Goal: Task Accomplishment & Management: Complete application form

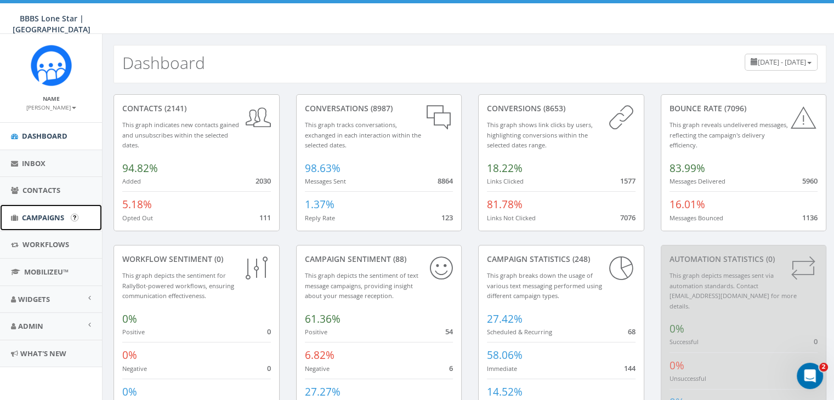
click at [36, 214] on span "Campaigns" at bounding box center [43, 218] width 42 height 10
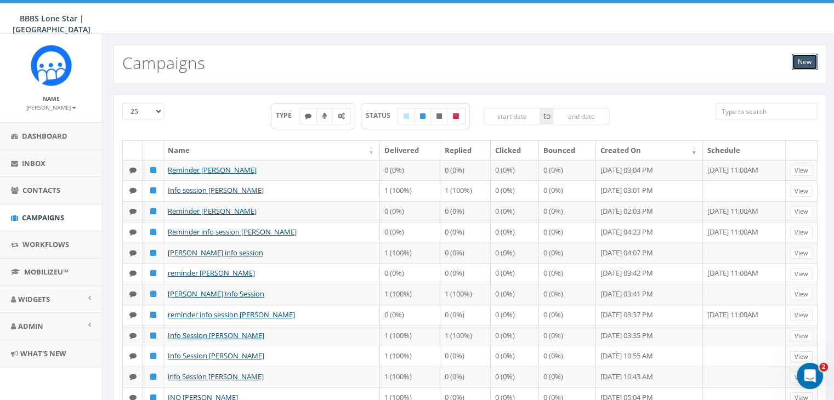
click at [805, 63] on link "New" at bounding box center [805, 62] width 26 height 16
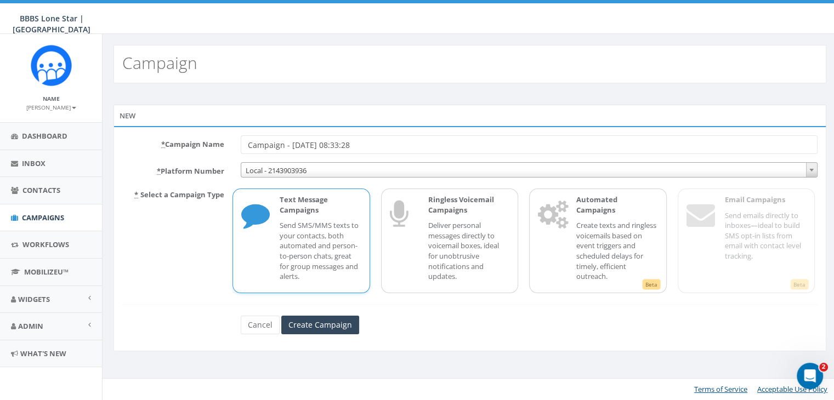
drag, startPoint x: 371, startPoint y: 142, endPoint x: 195, endPoint y: 138, distance: 175.5
click at [196, 138] on div "* Campaign Name Campaign - 10/13/2025, 08:33:28" at bounding box center [470, 144] width 712 height 19
type input "Info session [PERSON_NAME]"
click at [343, 213] on p "Text Message Campaigns" at bounding box center [320, 205] width 81 height 20
click at [332, 320] on input "Create Campaign" at bounding box center [320, 325] width 78 height 19
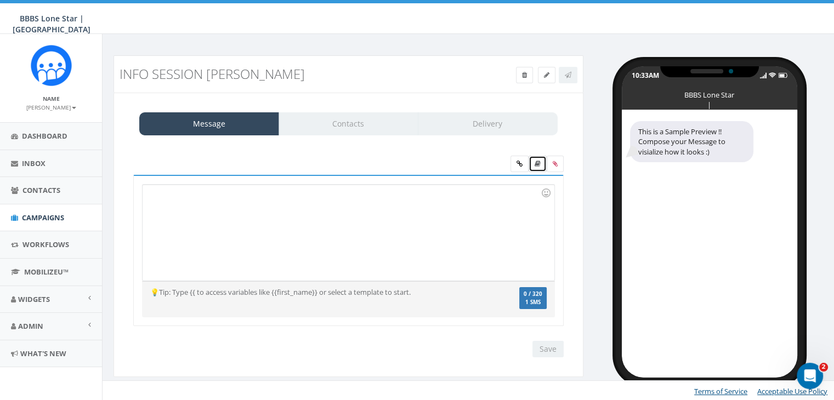
click at [530, 163] on link at bounding box center [538, 164] width 18 height 16
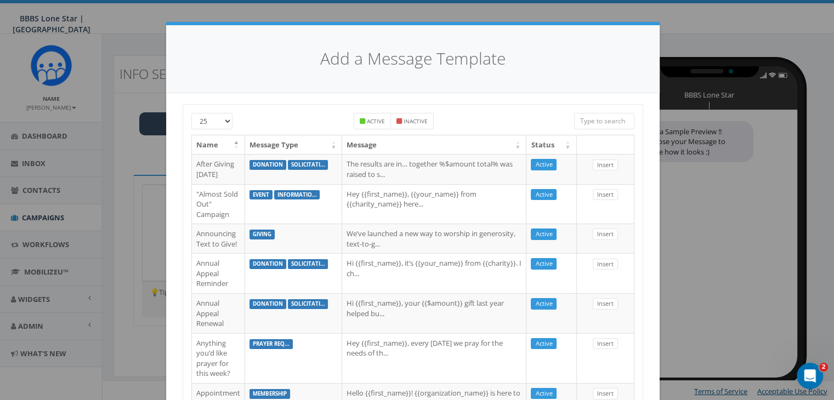
click at [595, 124] on input "search" at bounding box center [604, 121] width 60 height 16
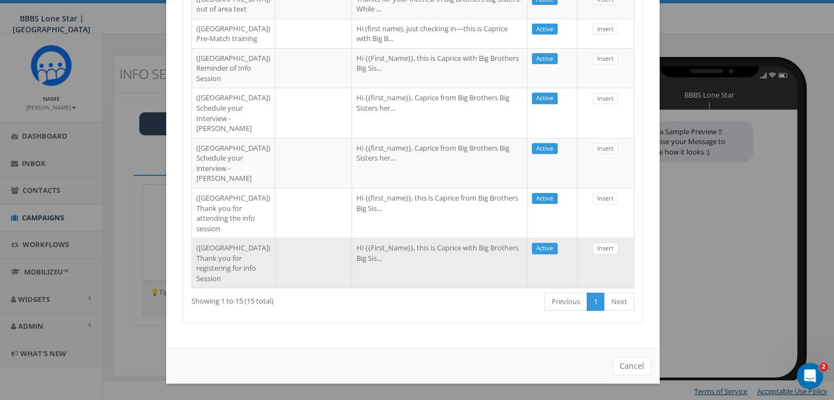
scroll to position [644, 0]
type input "dallas"
click at [376, 254] on td "Hi {{First_Name}}, this is Caprice with Big Brothers Big Sis..." at bounding box center [439, 263] width 175 height 50
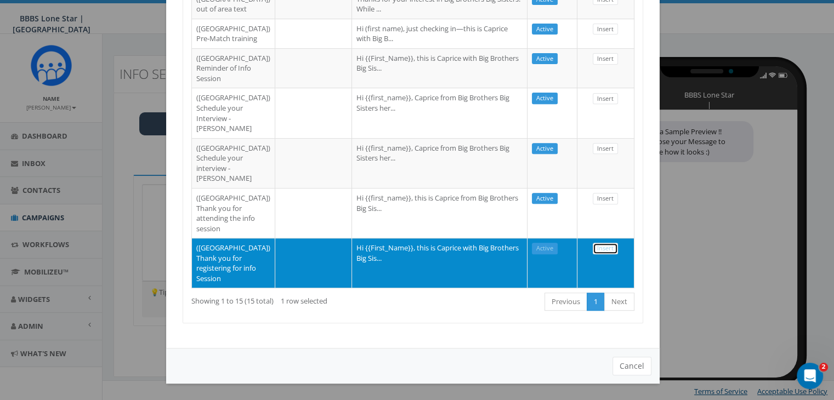
click at [601, 243] on link "Insert" at bounding box center [605, 249] width 25 height 12
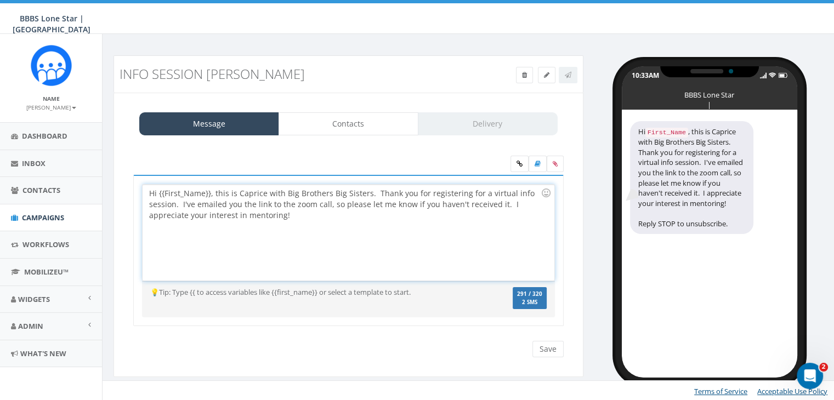
click at [209, 194] on div "Hi {{First_Name}}, this is Caprice with Big Brothers Big Sisters. Thank you for…" at bounding box center [348, 233] width 411 height 96
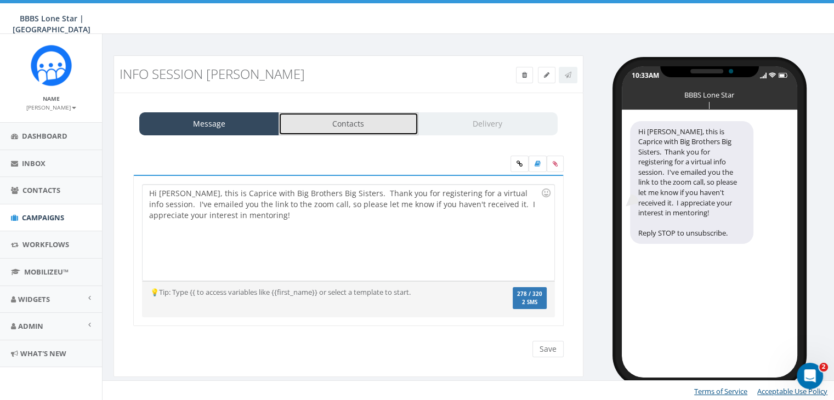
click at [373, 131] on link "Contacts" at bounding box center [349, 123] width 140 height 23
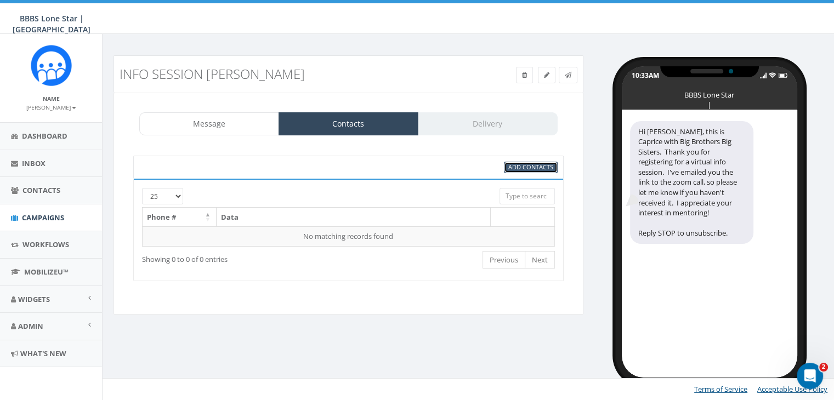
click at [544, 167] on span "Add Contacts" at bounding box center [530, 167] width 45 height 8
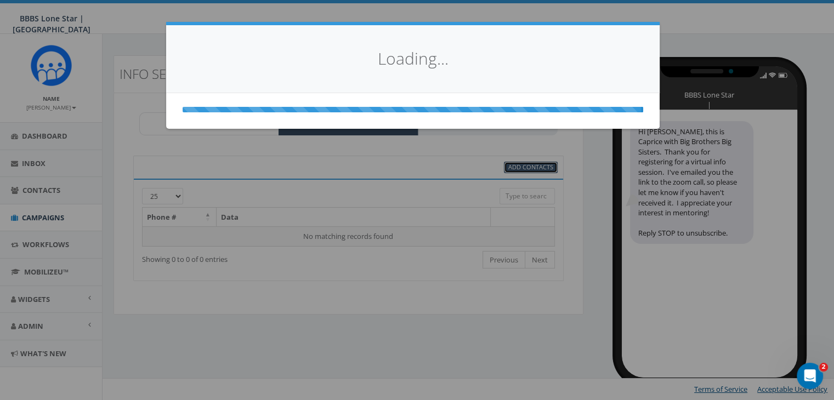
scroll to position [0, 0]
select select
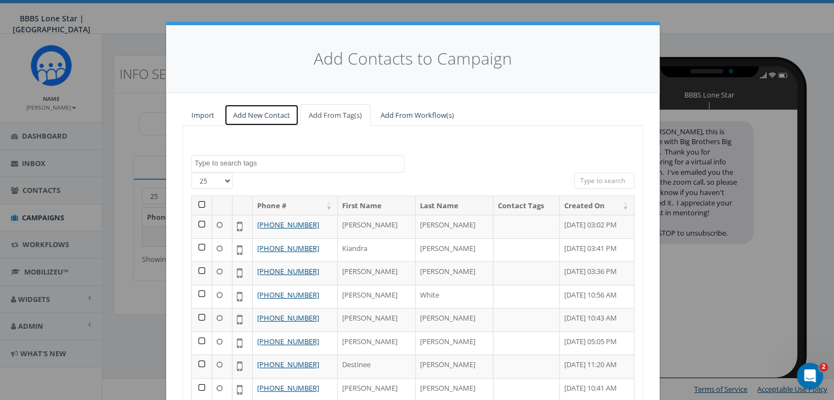
click at [253, 110] on link "Add New Contact" at bounding box center [261, 115] width 75 height 22
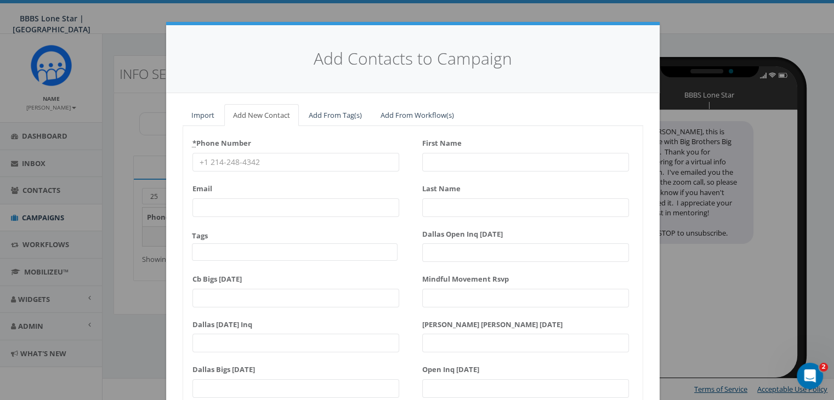
click at [192, 158] on input "* Phone Number" at bounding box center [295, 162] width 207 height 19
paste input "682-999-6876"
type input "682-999-6876"
click at [442, 161] on input "First Name" at bounding box center [525, 162] width 207 height 19
type input "T"
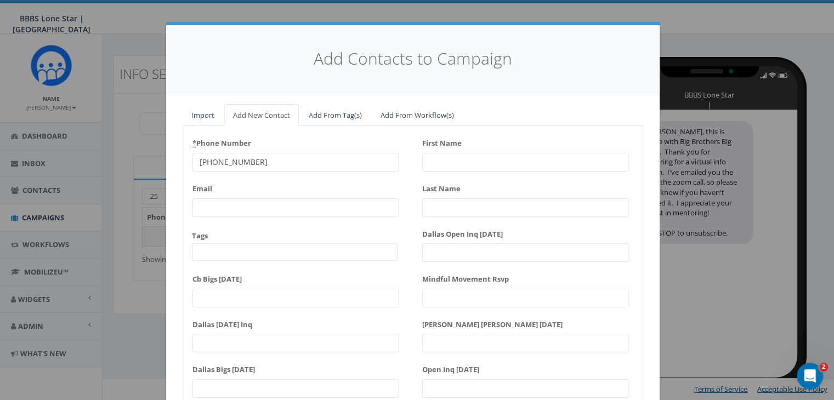
type input "w"
type input "t"
type input "Twyla"
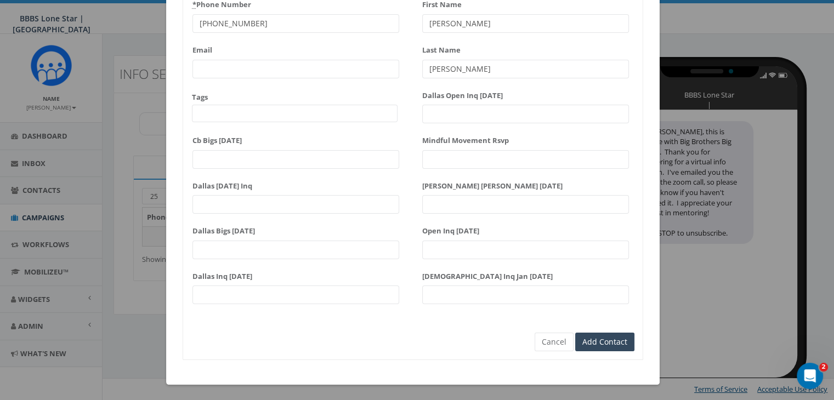
scroll to position [139, 0]
type input "Thrasher"
click at [614, 345] on input "Add Contact" at bounding box center [604, 341] width 59 height 19
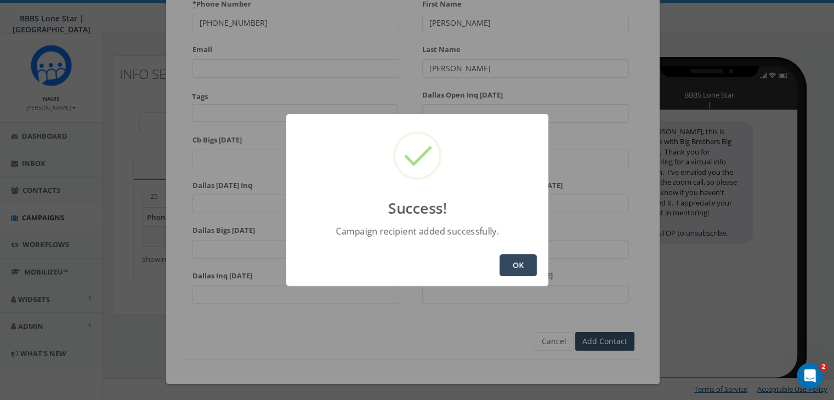
click at [521, 265] on button "OK" at bounding box center [518, 265] width 37 height 22
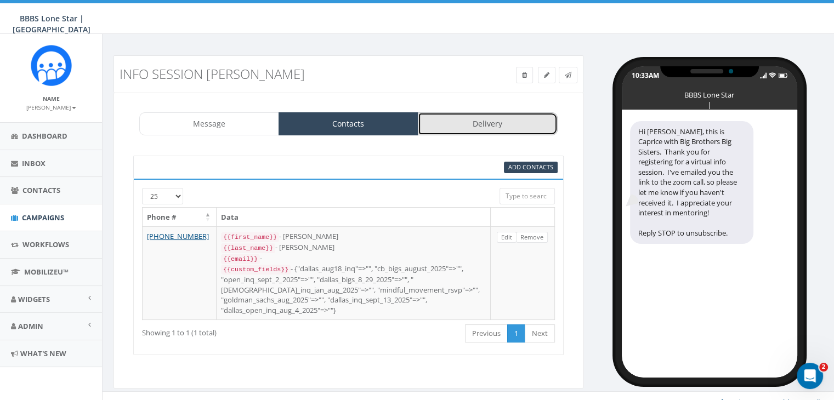
click at [490, 121] on link "Delivery" at bounding box center [488, 123] width 140 height 23
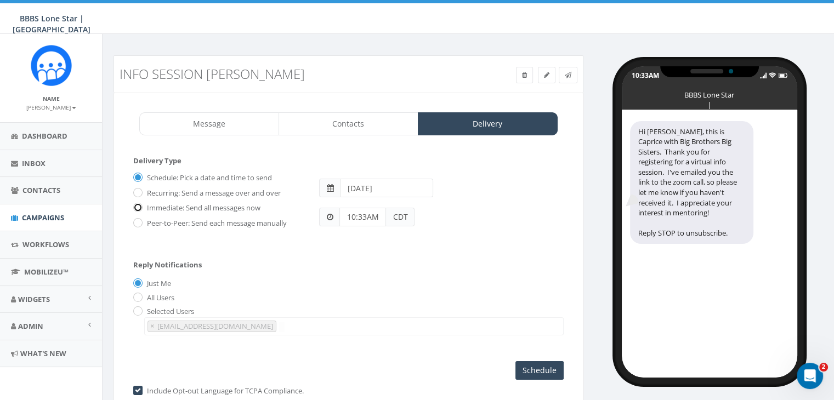
click at [133, 205] on input "Immediate: Send all messages now" at bounding box center [136, 208] width 7 height 7
radio input "true"
click at [541, 367] on input "Send Now" at bounding box center [538, 370] width 52 height 19
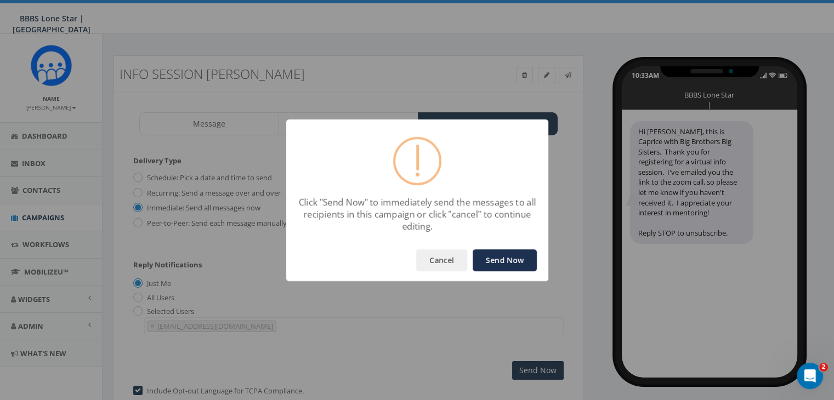
click at [508, 252] on button "Send Now" at bounding box center [505, 260] width 64 height 22
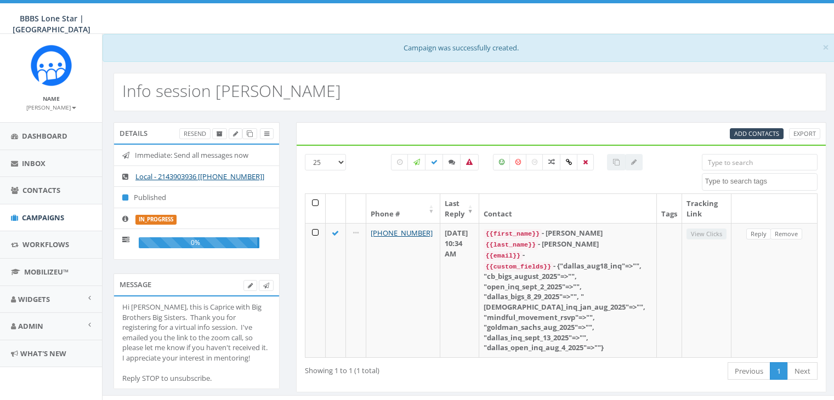
select select
click at [46, 218] on span "Campaigns" at bounding box center [43, 218] width 42 height 10
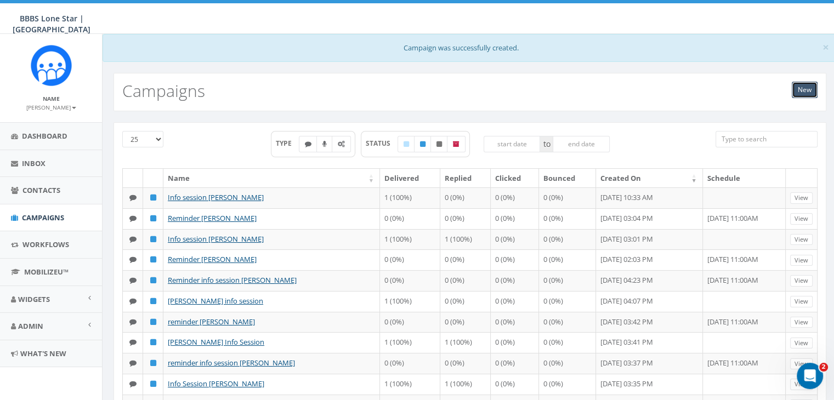
click at [811, 89] on link "New" at bounding box center [805, 90] width 26 height 16
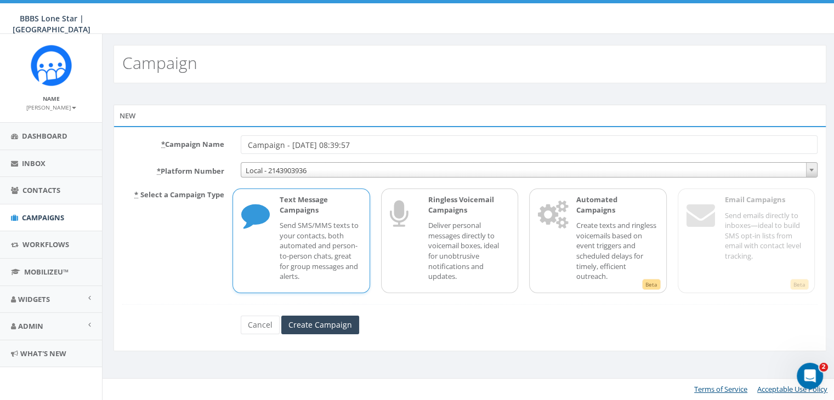
drag, startPoint x: 377, startPoint y: 142, endPoint x: 171, endPoint y: 139, distance: 206.7
click at [171, 139] on div "* Campaign Name Campaign - 10/13/2025, 08:39:57" at bounding box center [470, 144] width 712 height 19
type input "info session [PERSON_NAME]"
click at [328, 222] on p "Send SMS/MMS texts to your contacts, both automated and person-to-person chats,…" at bounding box center [320, 250] width 81 height 61
click at [328, 325] on input "Create Campaign" at bounding box center [320, 325] width 78 height 19
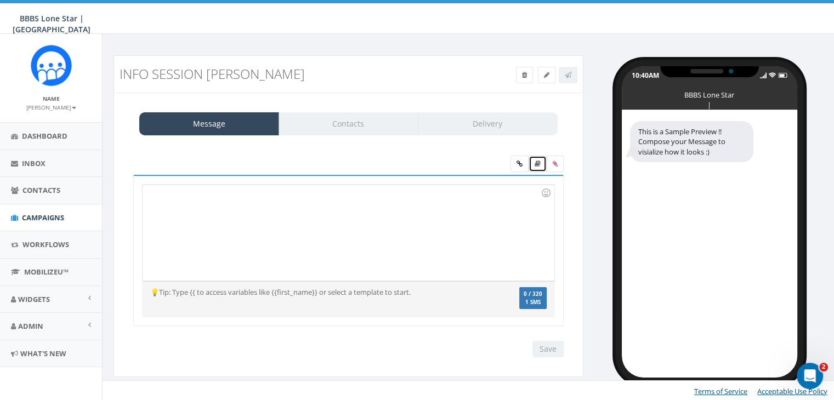
click at [535, 163] on icon at bounding box center [538, 164] width 6 height 7
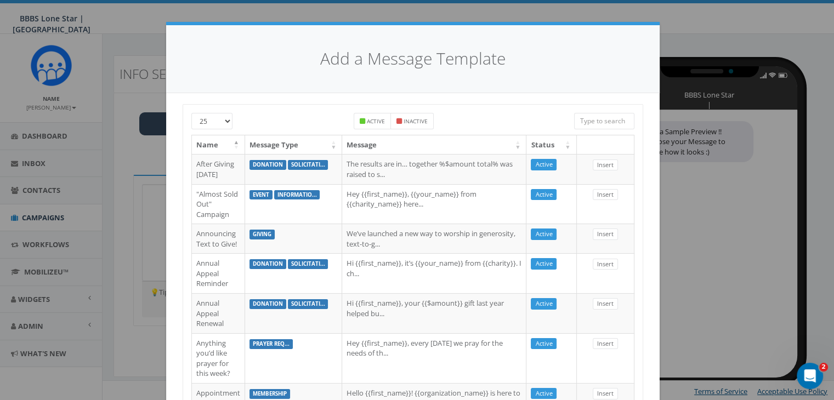
click at [588, 118] on input "search" at bounding box center [604, 121] width 60 height 16
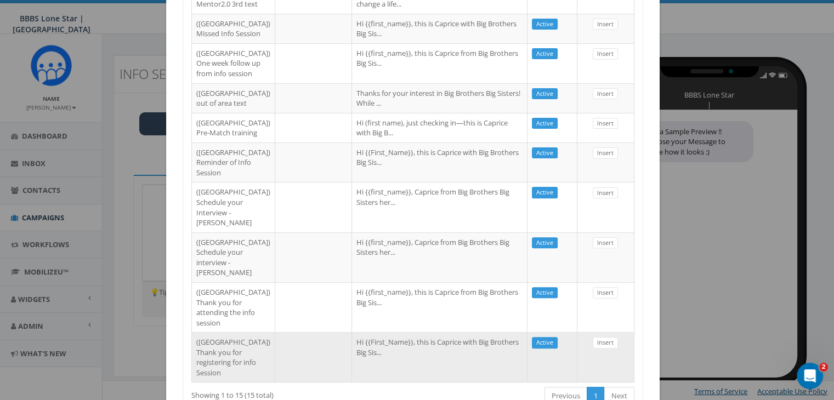
scroll to position [644, 0]
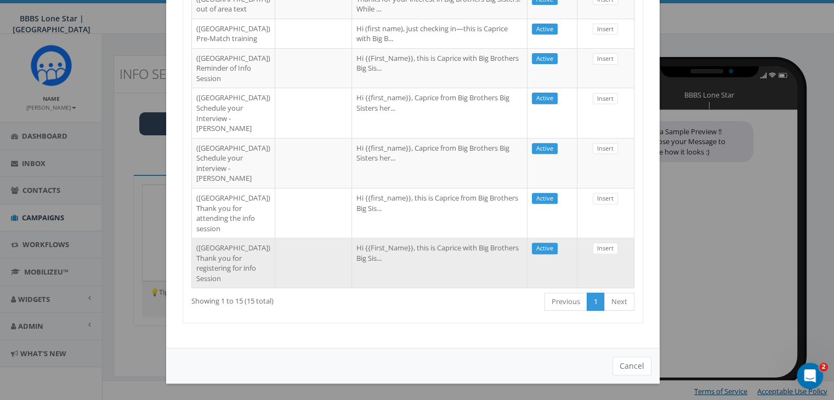
type input "dallas"
click at [394, 259] on td "Hi {{First_Name}}, this is Caprice with Big Brothers Big Sis..." at bounding box center [439, 263] width 175 height 50
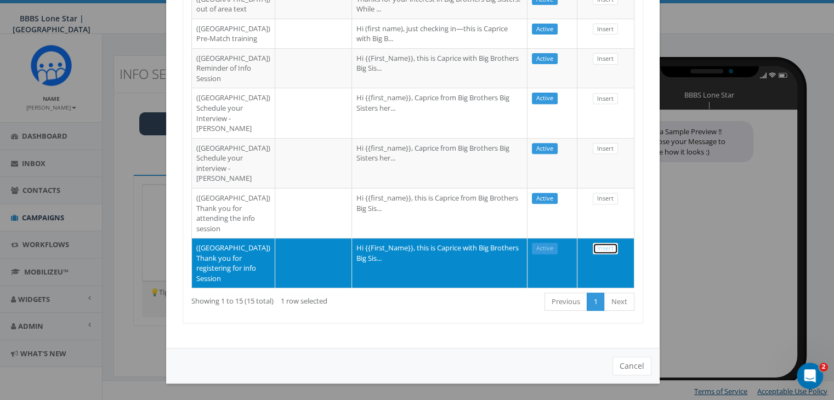
click at [600, 243] on link "Insert" at bounding box center [605, 249] width 25 height 12
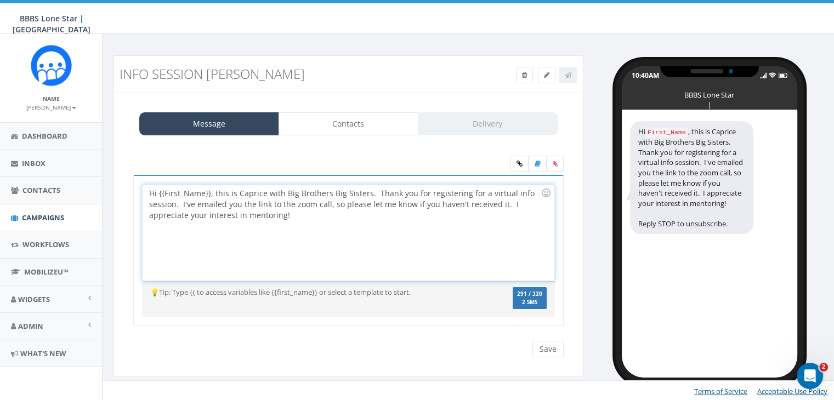
drag, startPoint x: 211, startPoint y: 191, endPoint x: 214, endPoint y: 198, distance: 7.4
click at [212, 196] on div "Hi {{First_Name}}, this is Caprice with Big Brothers Big Sisters. Thank you for…" at bounding box center [348, 233] width 411 height 96
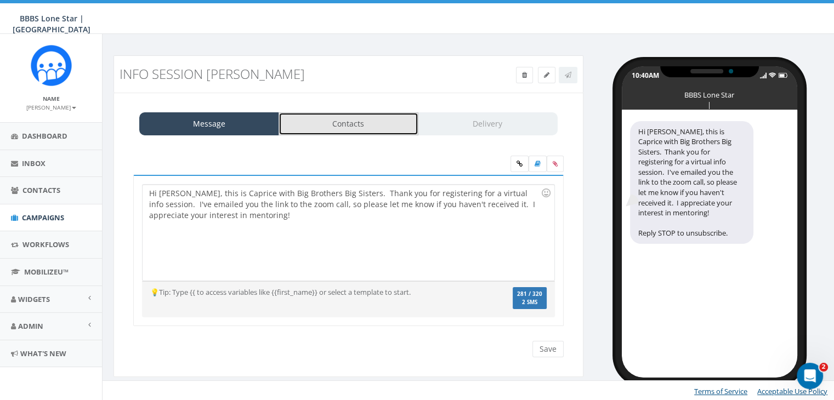
click at [386, 120] on link "Contacts" at bounding box center [349, 123] width 140 height 23
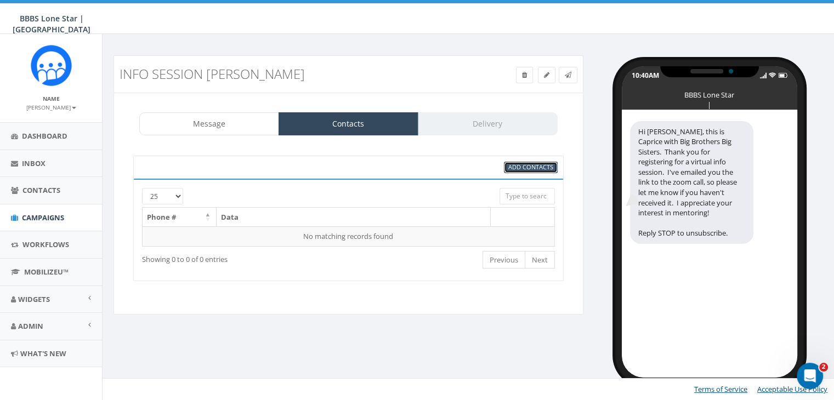
click at [548, 168] on span "Add Contacts" at bounding box center [530, 167] width 45 height 8
select select
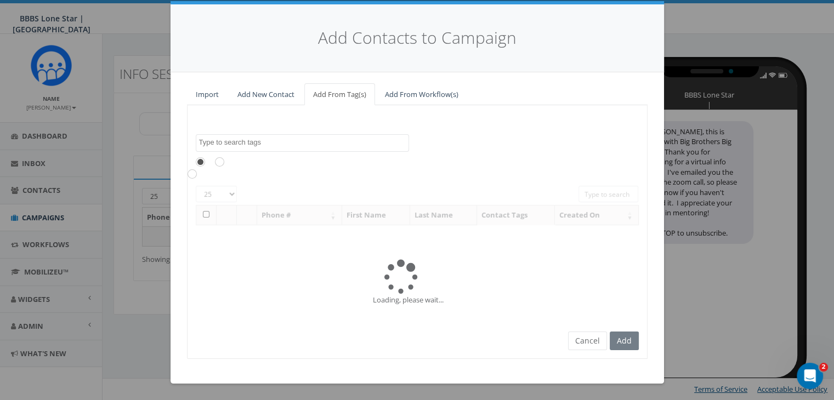
scroll to position [0, 0]
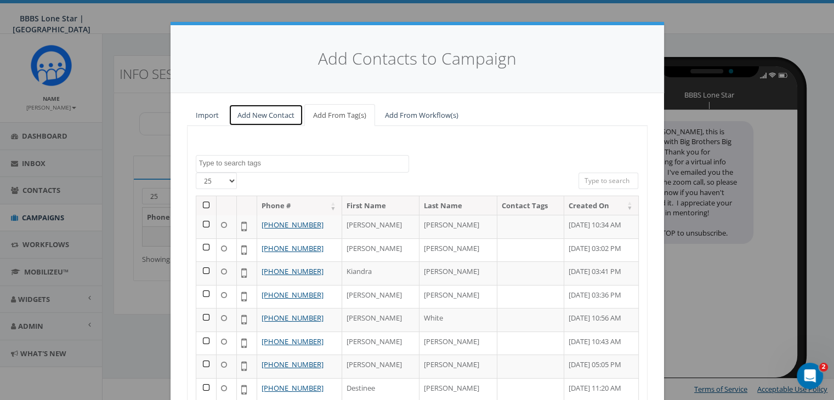
click at [283, 112] on link "Add New Contact" at bounding box center [266, 115] width 75 height 22
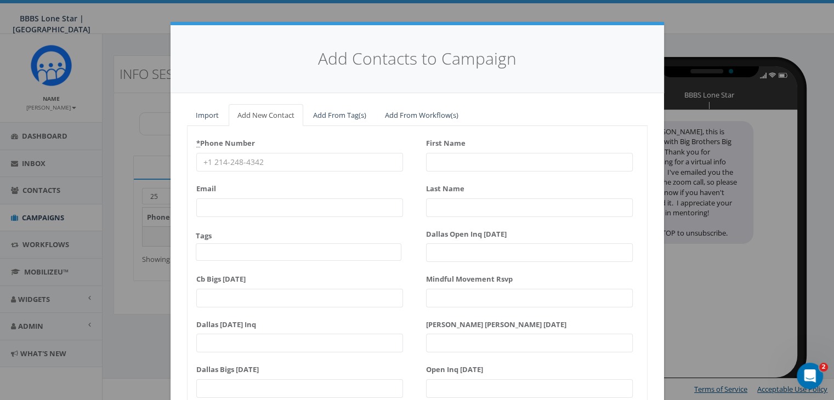
click at [211, 160] on input "* Phone Number" at bounding box center [299, 162] width 207 height 19
paste input "205-243-4637"
type input "205-243-4637"
click at [472, 161] on input "First Name" at bounding box center [529, 162] width 207 height 19
type input "T"
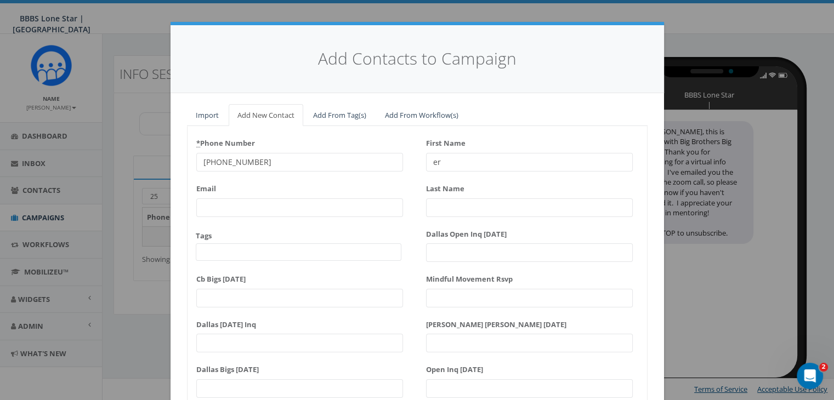
type input "e"
type input "Terrance"
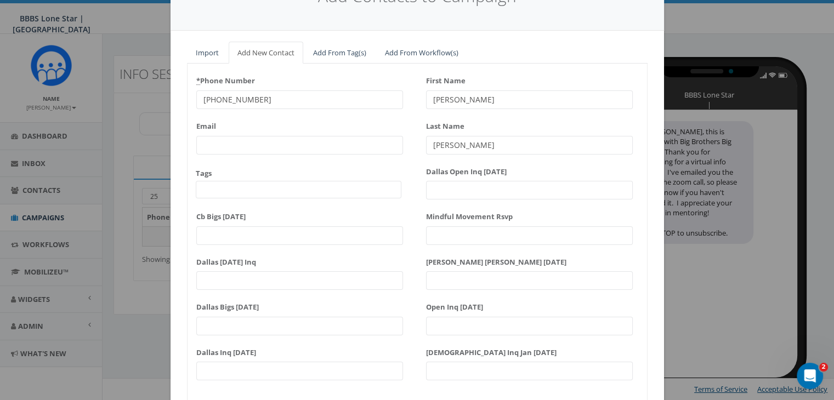
scroll to position [139, 0]
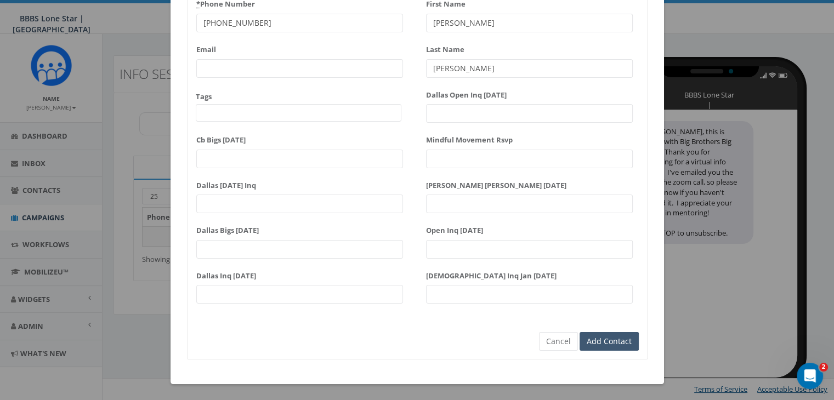
type input "Abrams"
click at [586, 345] on input "Add Contact" at bounding box center [609, 341] width 59 height 19
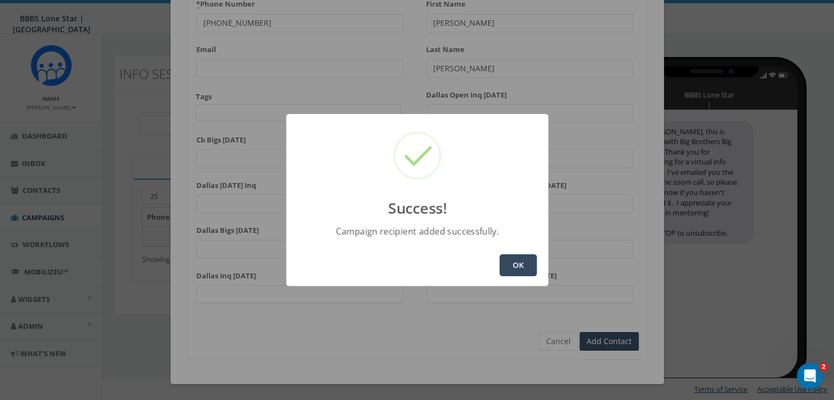
click at [517, 258] on button "OK" at bounding box center [518, 265] width 37 height 22
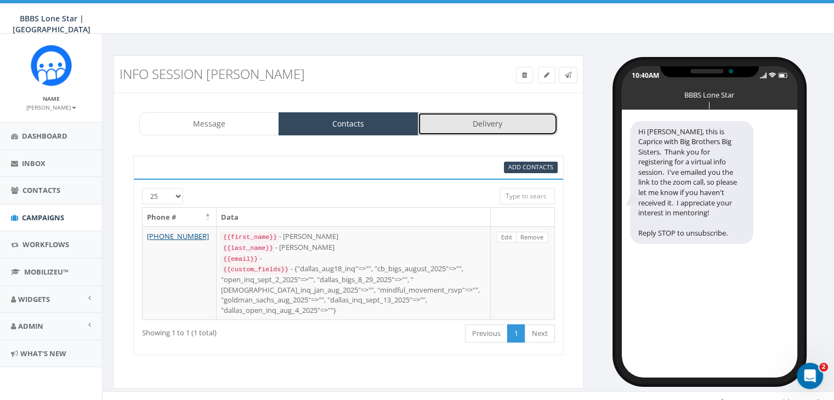
click at [487, 125] on link "Delivery" at bounding box center [488, 123] width 140 height 23
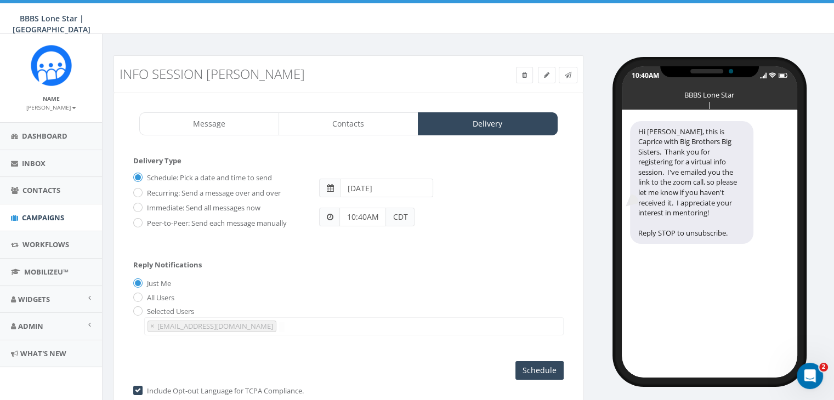
click at [151, 208] on label "Immediate: Send all messages now" at bounding box center [202, 208] width 116 height 11
click at [140, 208] on input "Immediate: Send all messages now" at bounding box center [136, 208] width 7 height 7
radio input "true"
click at [538, 364] on input "Send Now" at bounding box center [538, 370] width 52 height 19
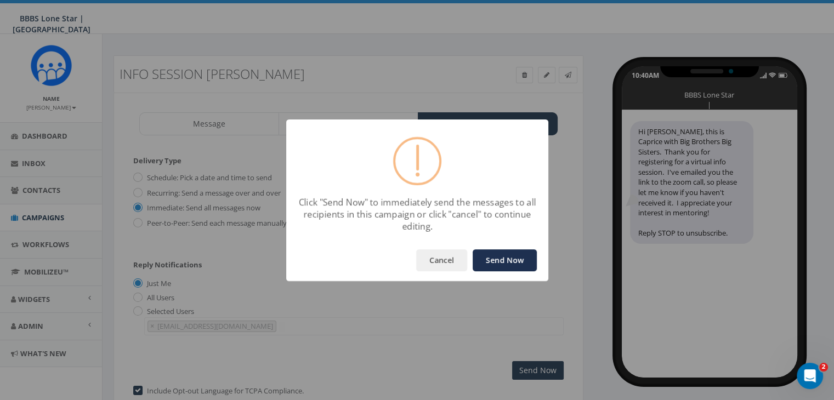
click at [513, 254] on button "Send Now" at bounding box center [505, 260] width 64 height 22
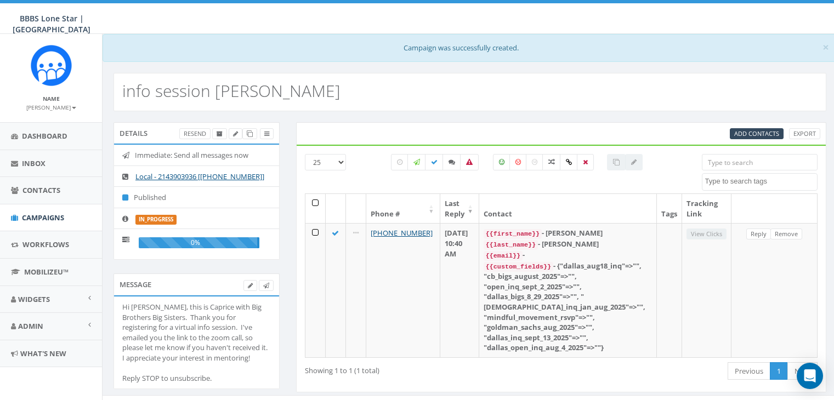
select select
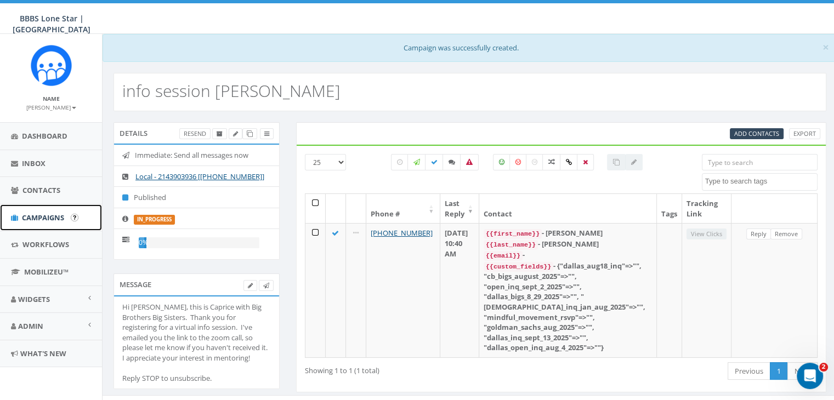
click at [46, 215] on span "Campaigns" at bounding box center [43, 218] width 42 height 10
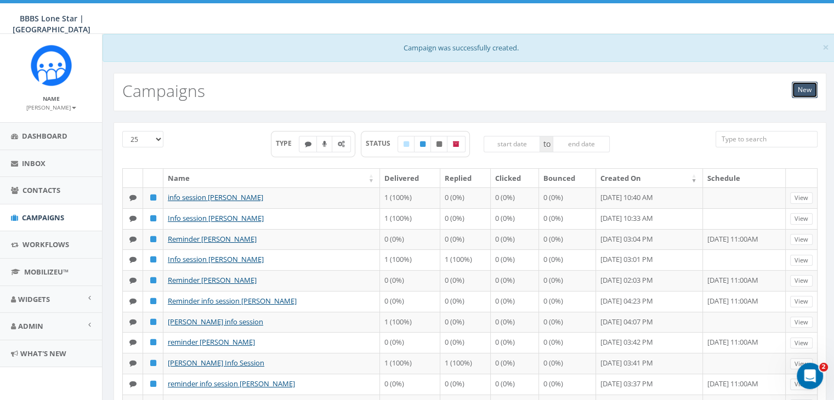
click at [808, 93] on link "New" at bounding box center [805, 90] width 26 height 16
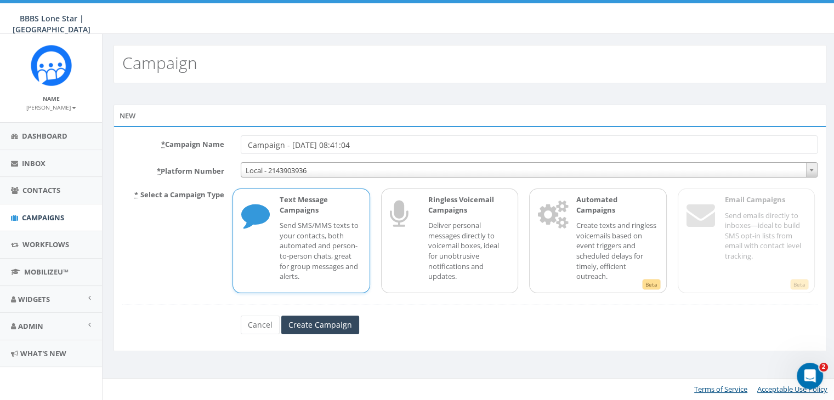
drag, startPoint x: 373, startPoint y: 144, endPoint x: 185, endPoint y: 139, distance: 188.1
click at [191, 141] on div "* Campaign Name Campaign - [DATE] 08:41:04" at bounding box center [470, 144] width 712 height 19
type input "Reminder [PERSON_NAME]"
click at [321, 224] on p "Send SMS/MMS texts to your contacts, both automated and person-to-person chats,…" at bounding box center [320, 250] width 81 height 61
click at [332, 316] on input "Create Campaign" at bounding box center [320, 325] width 78 height 19
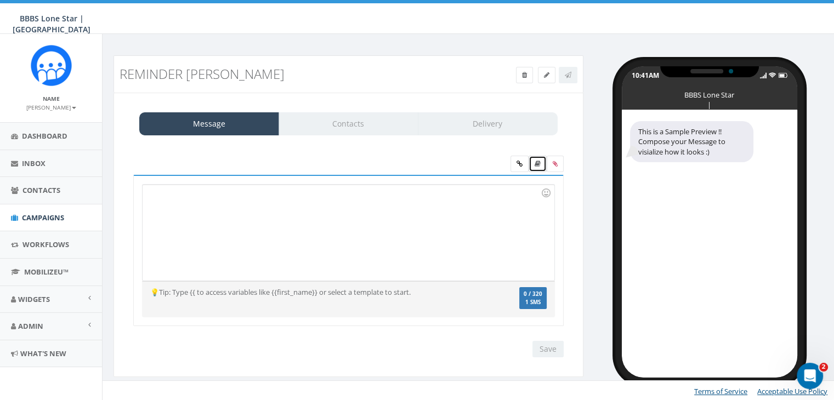
click at [541, 162] on link at bounding box center [538, 164] width 18 height 16
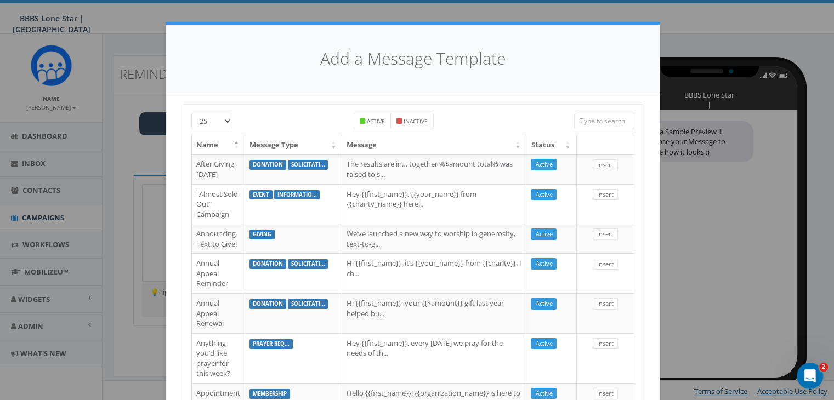
click at [590, 119] on input "search" at bounding box center [604, 121] width 60 height 16
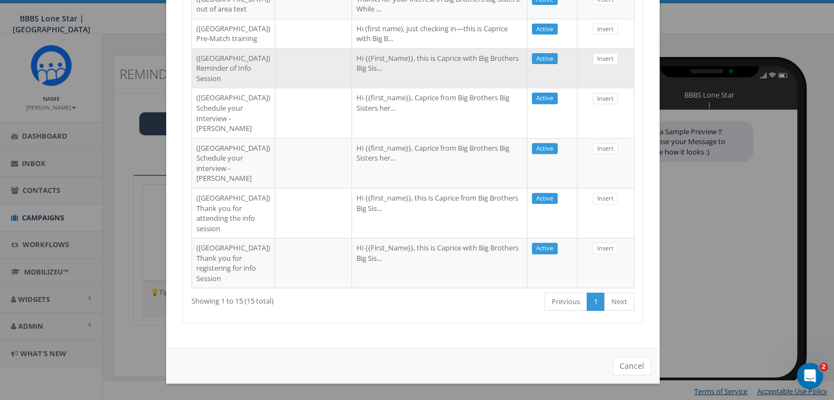
scroll to position [480, 0]
type input "dallas"
click at [407, 88] on td "Hi {{First_Name}}, this is Caprice with Big Brothers Big Sis..." at bounding box center [439, 68] width 175 height 40
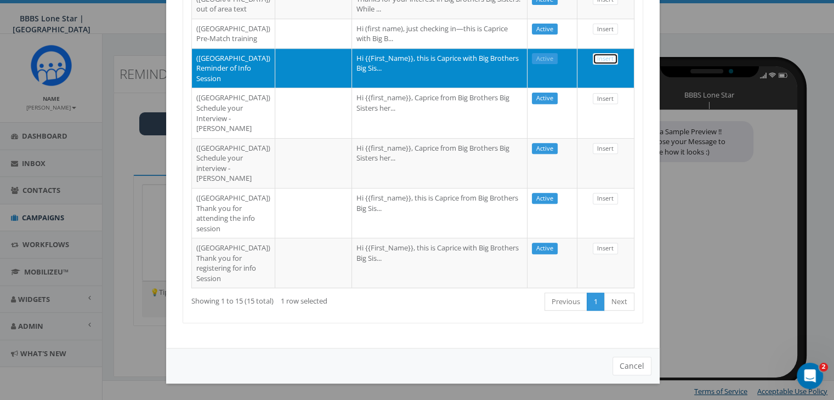
click at [598, 65] on link "Insert" at bounding box center [605, 59] width 25 height 12
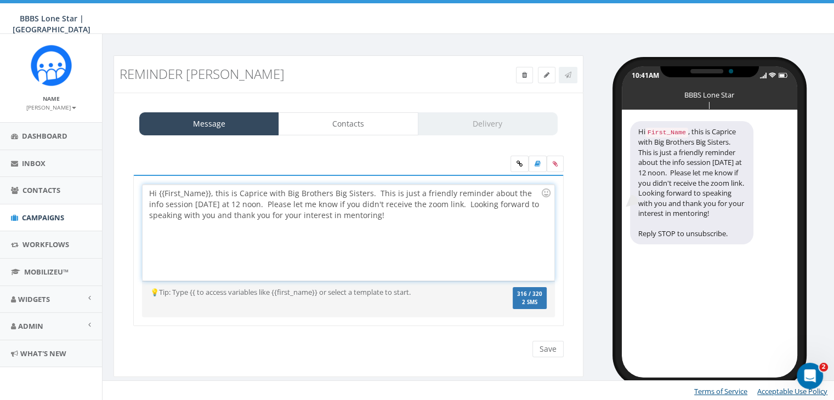
click at [208, 191] on div "Hi {{First_Name}}, this is Caprice with Big Brothers Big Sisters. This is just …" at bounding box center [348, 233] width 411 height 96
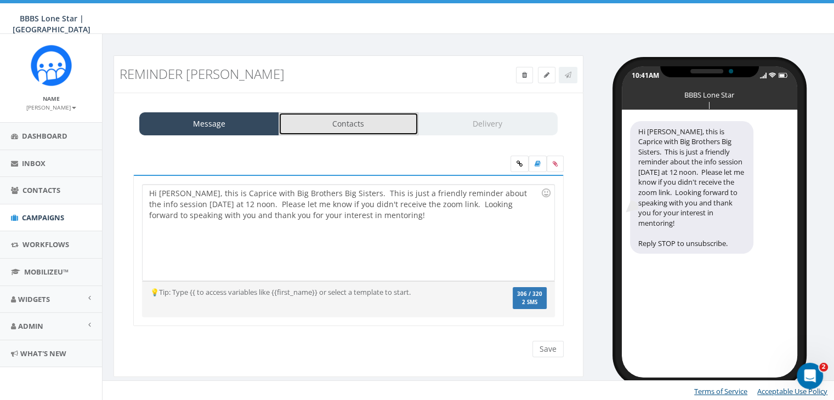
click at [372, 121] on link "Contacts" at bounding box center [349, 123] width 140 height 23
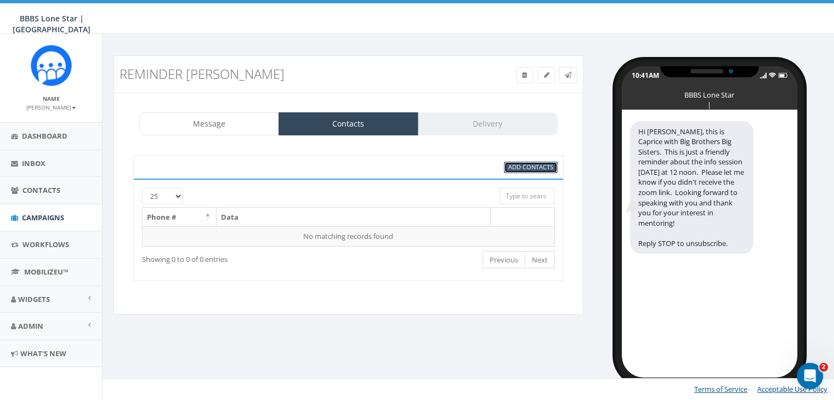
click at [526, 165] on span "Add Contacts" at bounding box center [530, 167] width 45 height 8
select select
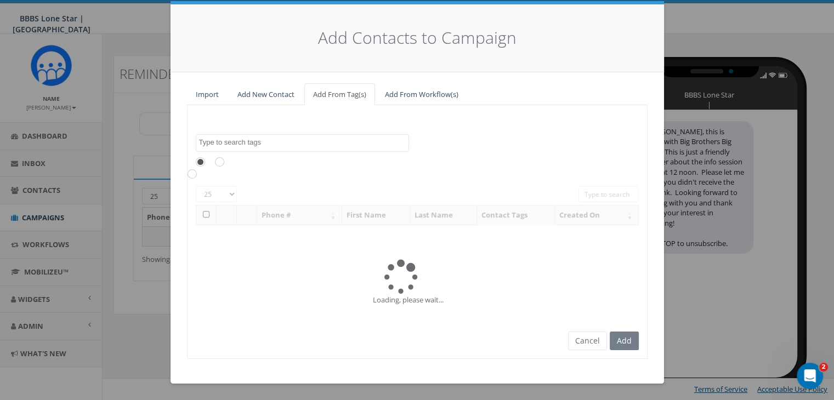
scroll to position [0, 0]
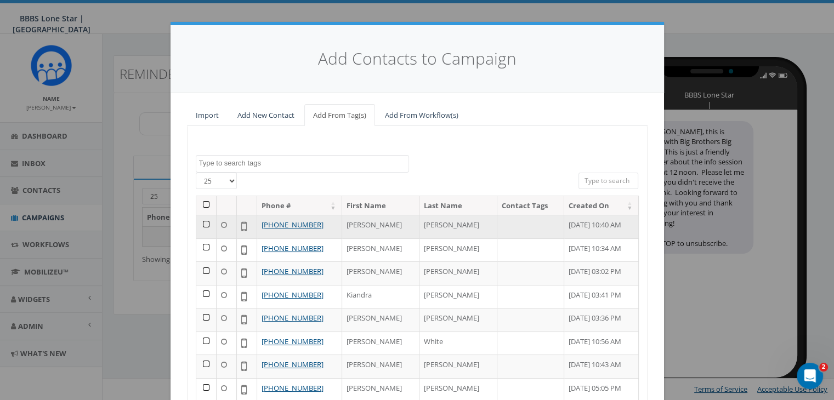
click at [200, 222] on td at bounding box center [206, 227] width 20 height 24
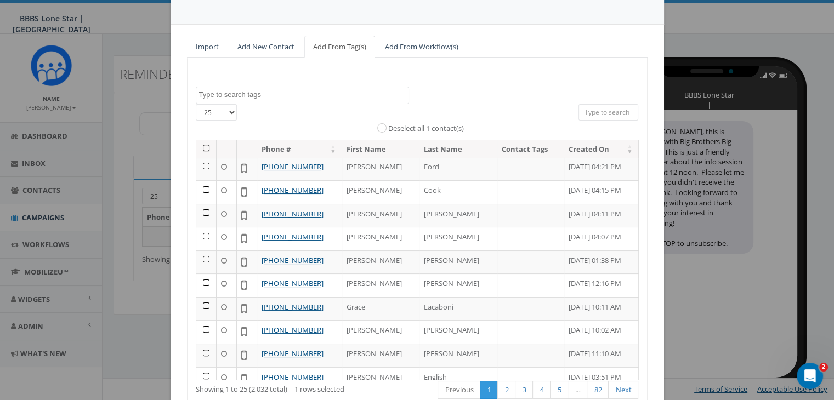
scroll to position [138, 0]
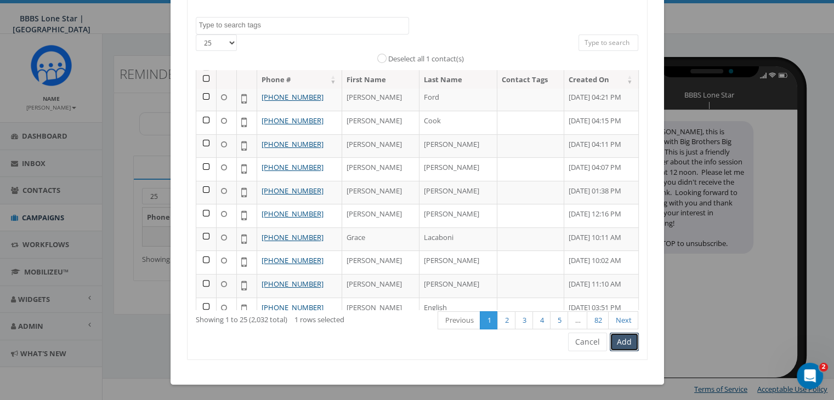
click at [616, 343] on button "Add" at bounding box center [624, 342] width 29 height 19
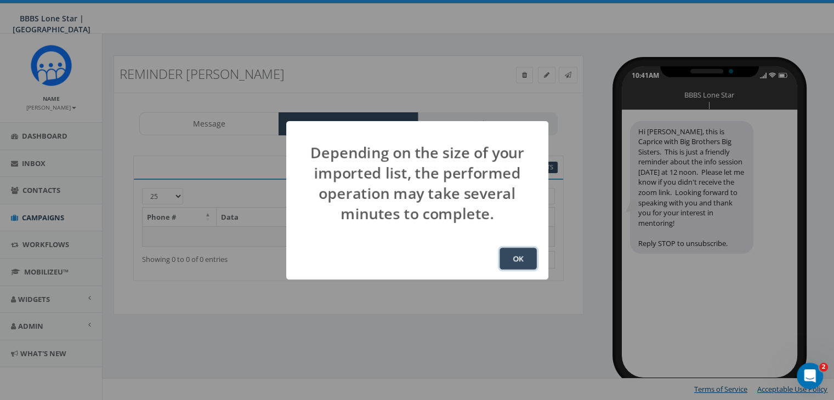
click at [523, 257] on button "OK" at bounding box center [518, 259] width 37 height 22
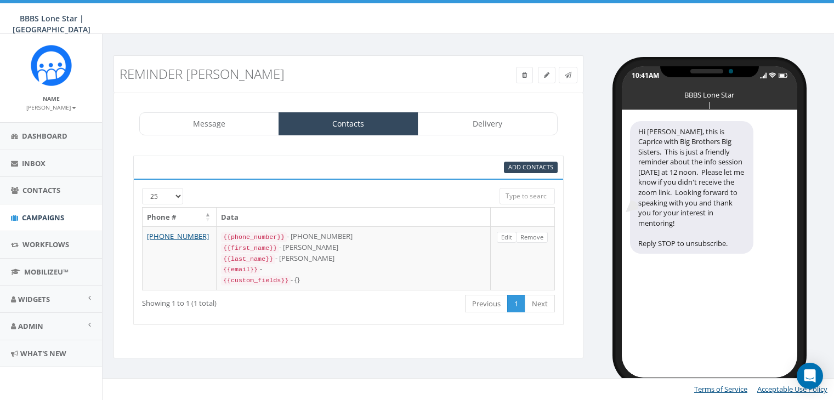
select select "1730"
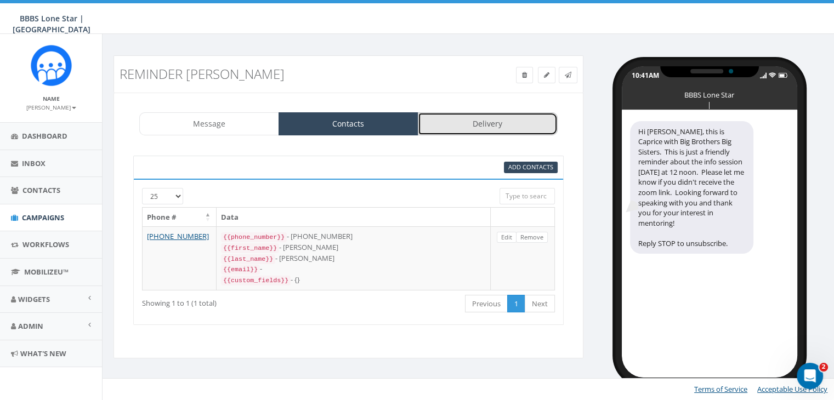
click at [494, 126] on link "Delivery" at bounding box center [488, 123] width 140 height 23
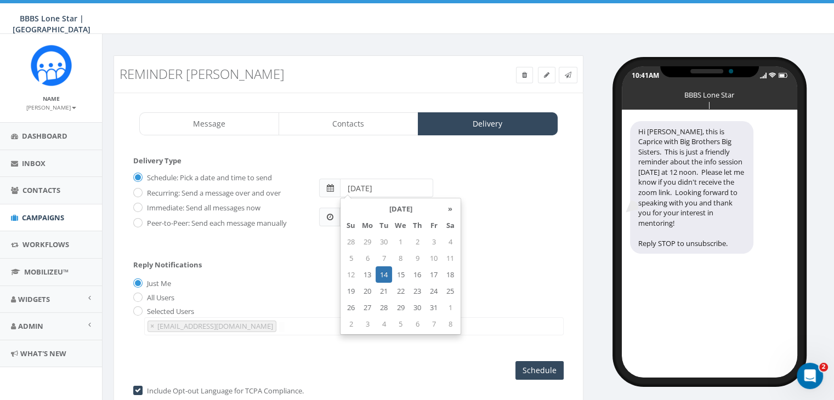
click at [400, 185] on input "[DATE]" at bounding box center [386, 188] width 93 height 19
click at [366, 287] on td "20" at bounding box center [367, 291] width 16 height 16
type input "[DATE]"
click at [297, 273] on div "Reply Notifications Just Me All Users Selected Users [EMAIL_ADDRESS][DOMAIN_NAM…" at bounding box center [348, 295] width 430 height 91
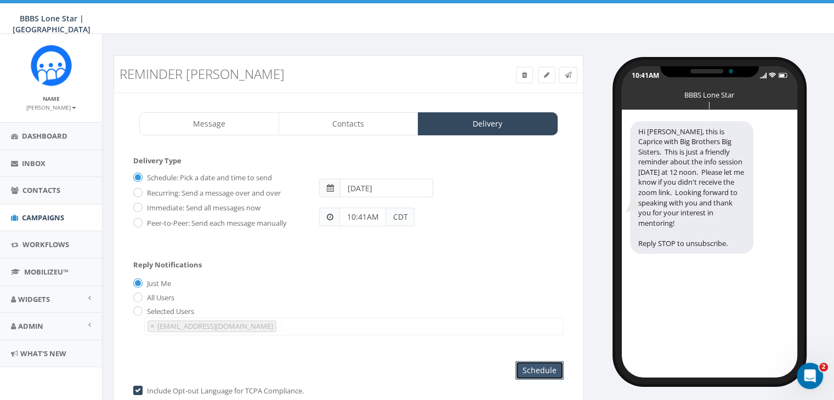
click at [548, 366] on input "Schedule" at bounding box center [539, 370] width 48 height 19
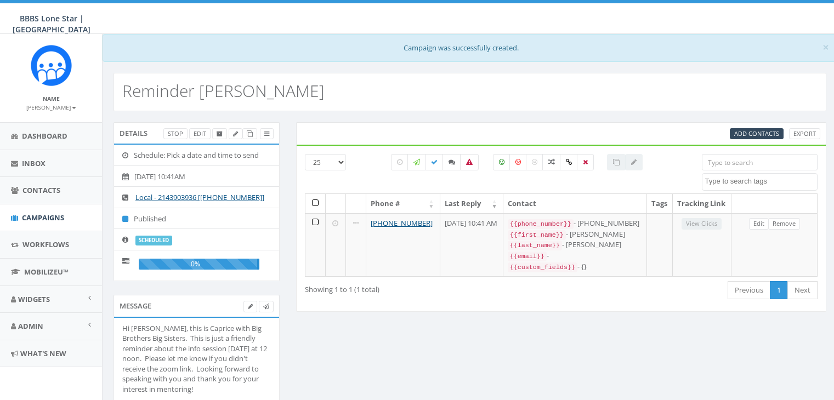
select select
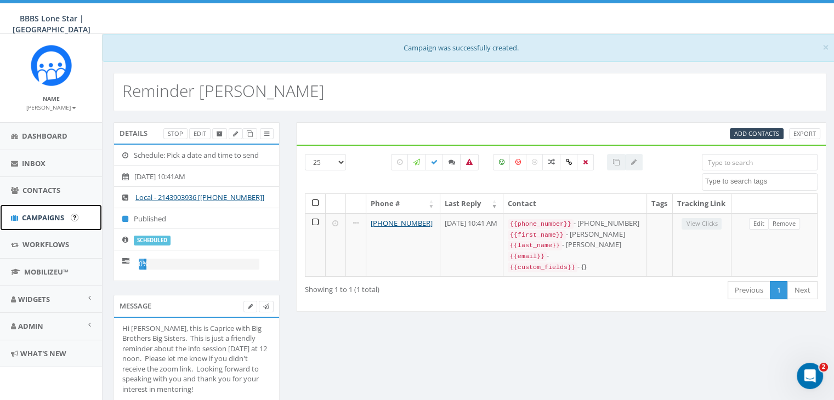
click at [44, 218] on span "Campaigns" at bounding box center [43, 218] width 42 height 10
